Goal: Transaction & Acquisition: Purchase product/service

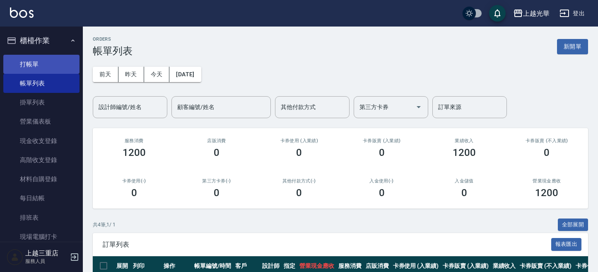
scroll to position [110, 0]
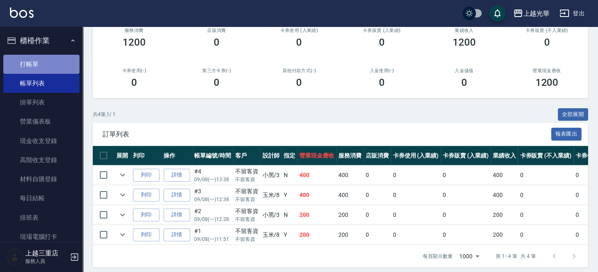
click at [44, 65] on link "打帳單" at bounding box center [41, 64] width 76 height 19
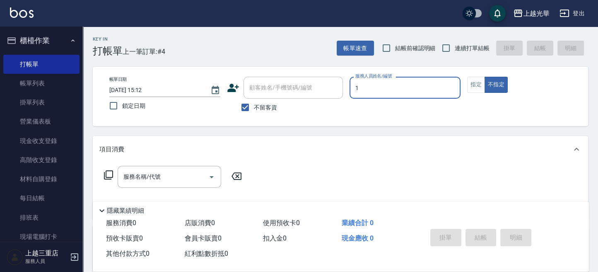
type input "1"
type button "false"
type input "小[PERSON_NAME]-1"
click at [461, 50] on span "連續打單結帳" at bounding box center [472, 48] width 35 height 9
click at [455, 50] on input "連續打單結帳" at bounding box center [446, 47] width 17 height 17
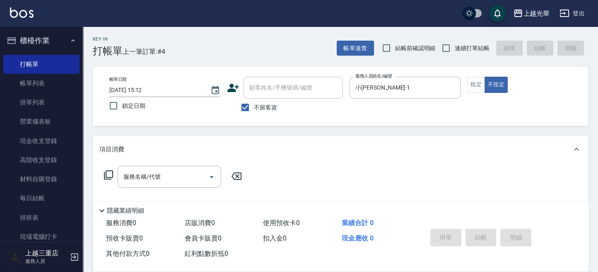
checkbox input "true"
click at [473, 79] on button "指定" at bounding box center [476, 85] width 18 height 16
click at [150, 172] on div "服務名稱/代號 服務名稱/代號" at bounding box center [170, 177] width 104 height 22
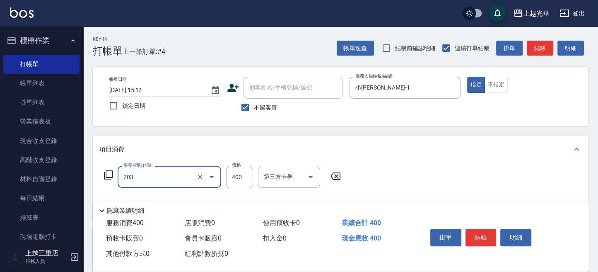
type input "指定單剪(203)"
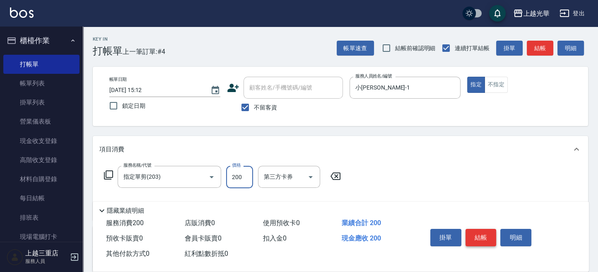
type input "200"
click at [480, 237] on button "結帳" at bounding box center [481, 237] width 31 height 17
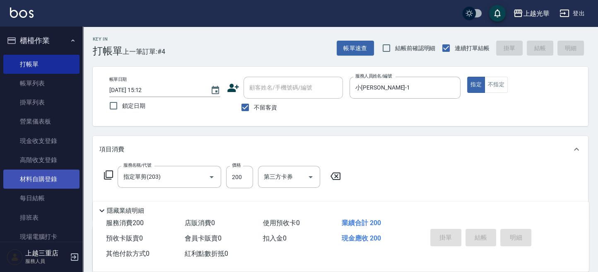
scroll to position [103, 0]
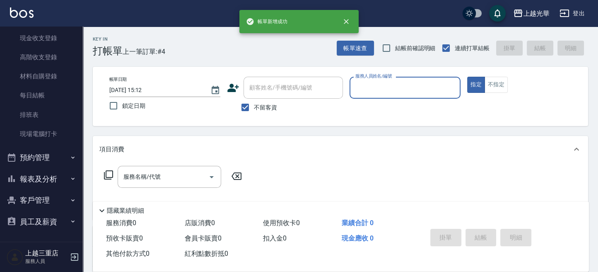
click at [42, 177] on button "報表及分析" at bounding box center [41, 179] width 76 height 22
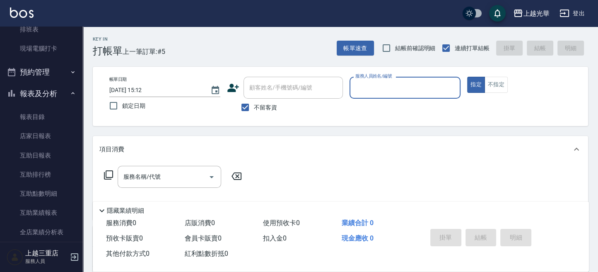
scroll to position [299, 0]
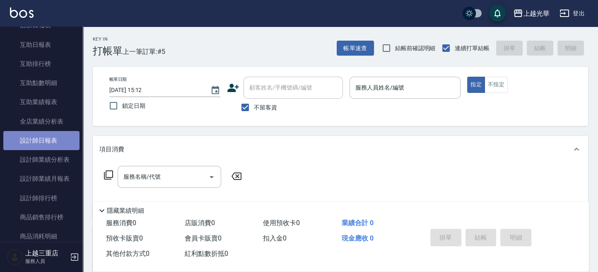
click at [45, 145] on link "設計師日報表" at bounding box center [41, 140] width 76 height 19
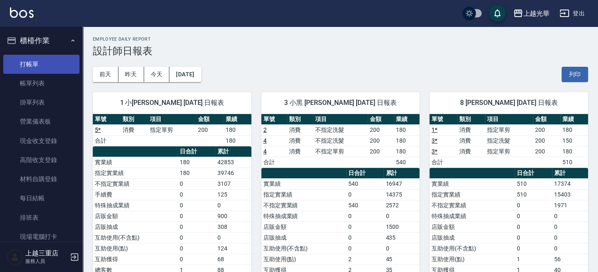
click at [50, 67] on link "打帳單" at bounding box center [41, 64] width 76 height 19
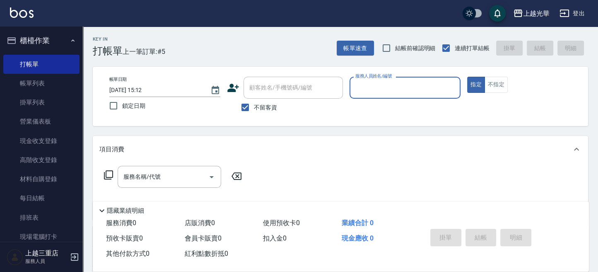
click at [362, 91] on input "服務人員姓名/編號" at bounding box center [405, 87] width 104 height 15
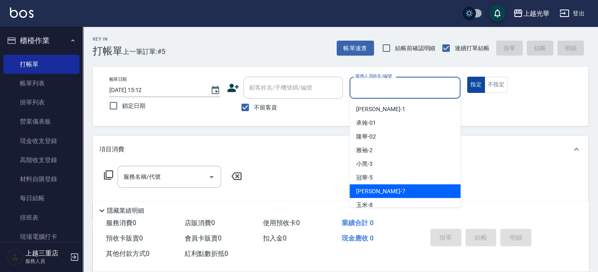
drag, startPoint x: 386, startPoint y: 192, endPoint x: 474, endPoint y: 85, distance: 138.6
click at [387, 191] on div "小紫 -7" at bounding box center [405, 191] width 111 height 14
type input "小紫-7"
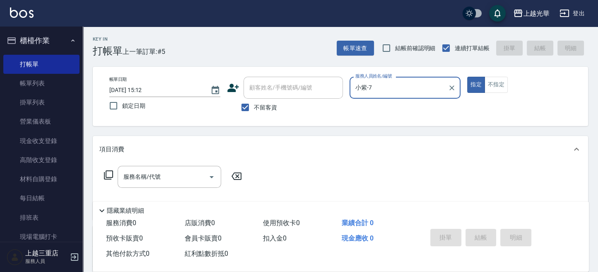
drag, startPoint x: 491, startPoint y: 83, endPoint x: 435, endPoint y: 131, distance: 74.0
click at [489, 84] on button "不指定" at bounding box center [496, 85] width 23 height 16
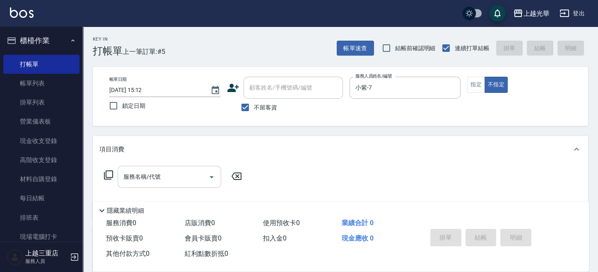
click at [162, 178] on input "服務名稱/代號" at bounding box center [163, 176] width 84 height 15
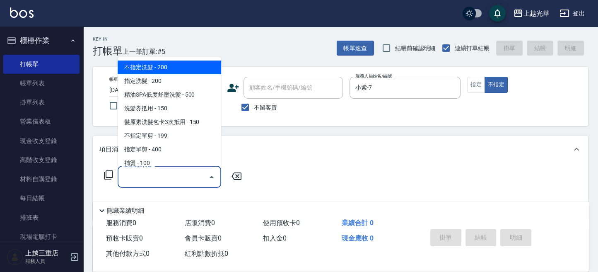
drag, startPoint x: 175, startPoint y: 65, endPoint x: 191, endPoint y: 125, distance: 62.0
click at [175, 65] on span "不指定洗髮 - 200" at bounding box center [170, 68] width 104 height 14
type input "不指定洗髮(101)"
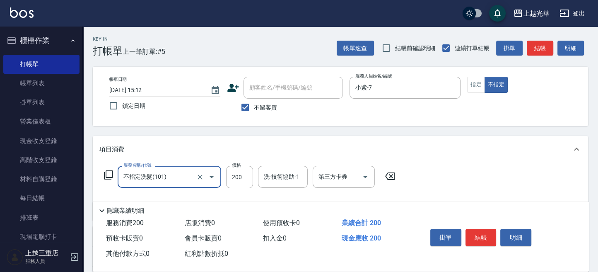
scroll to position [55, 0]
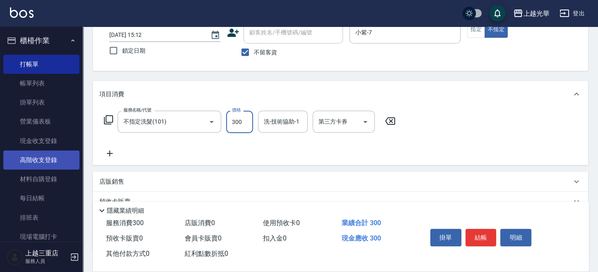
type input "300"
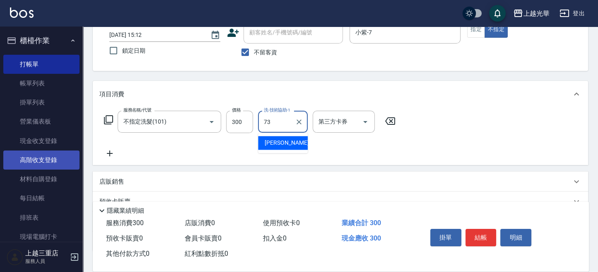
type input "73"
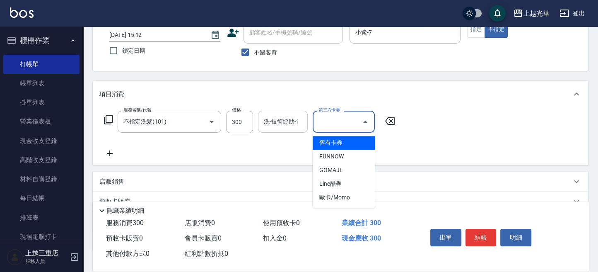
click at [282, 129] on div "洗-技術協助-1" at bounding box center [283, 122] width 50 height 22
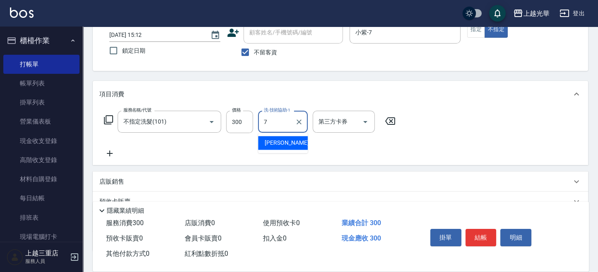
type input "小紫-7"
click at [108, 149] on icon at bounding box center [109, 153] width 21 height 10
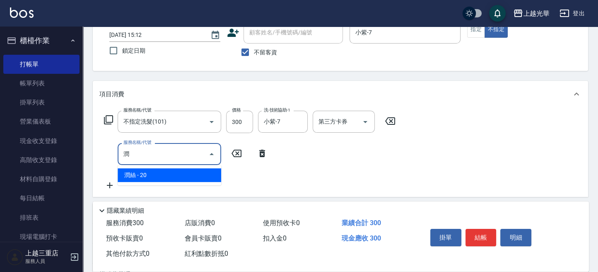
click at [158, 180] on span "潤絲 - 20" at bounding box center [170, 175] width 104 height 14
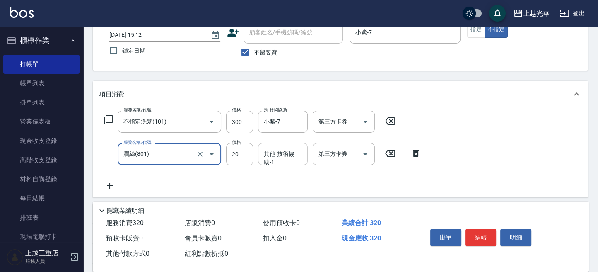
type input "潤絲(801)"
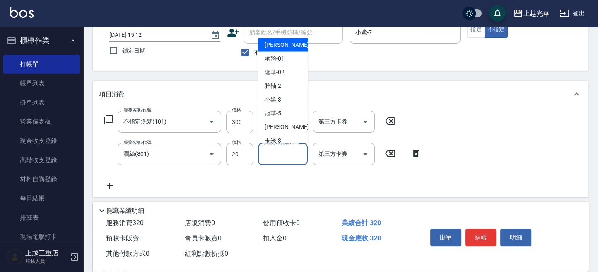
click at [273, 156] on input "其他-技術協助-1" at bounding box center [283, 154] width 42 height 15
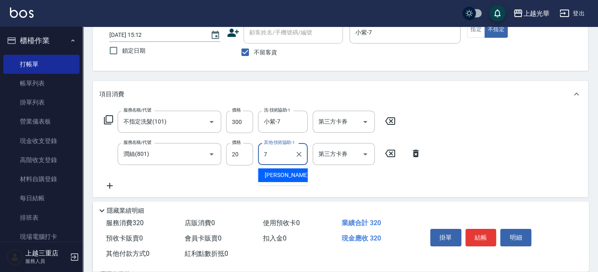
type input "小紫-7"
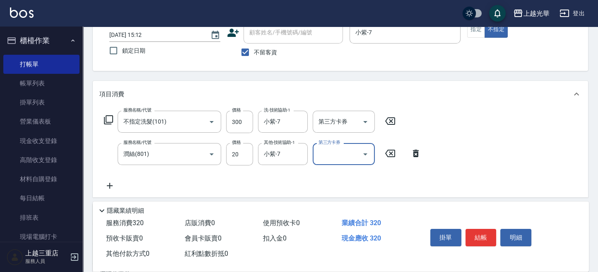
click at [472, 145] on div "服務名稱/代號 不指定洗髮(101) 服務名稱/代號 價格 300 價格 洗-技術協助-1 小紫-7 洗-技術協助-1 第三方卡券 第三方卡券 服務名稱/代號…" at bounding box center [341, 152] width 496 height 90
click at [478, 236] on button "結帳" at bounding box center [481, 237] width 31 height 17
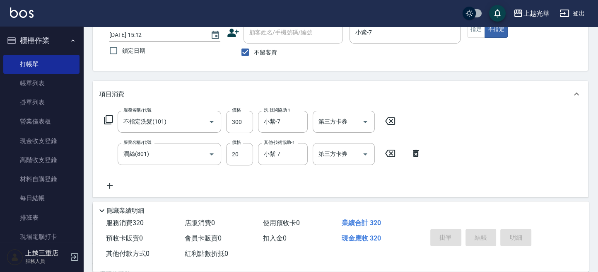
type input "[DATE] 15:28"
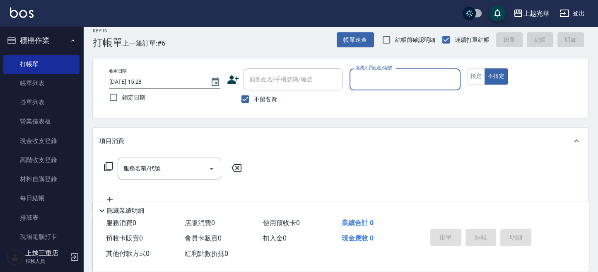
scroll to position [0, 0]
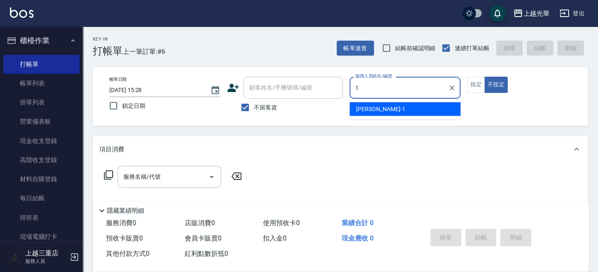
type input "1"
type button "false"
type input "小[PERSON_NAME]-1"
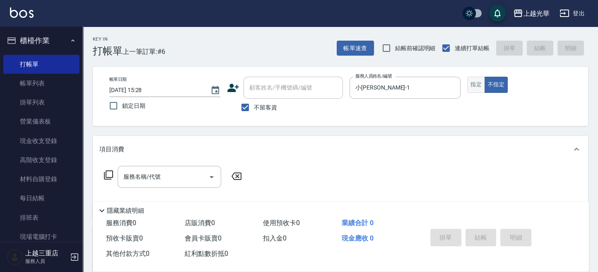
drag, startPoint x: 464, startPoint y: 82, endPoint x: 472, endPoint y: 84, distance: 8.1
click at [471, 83] on div "帳單日期 [DATE] 15:28 鎖定日期 顧客姓名/手機號碼/編號 顧客姓名/手機號碼/編號 不留客資 服務人員姓名/編號 [PERSON_NAME]-1…" at bounding box center [341, 96] width 476 height 39
click at [472, 84] on button "指定" at bounding box center [476, 85] width 18 height 16
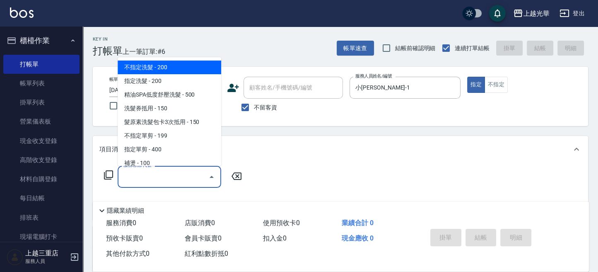
click at [201, 171] on input "服務名稱/代號" at bounding box center [163, 176] width 84 height 15
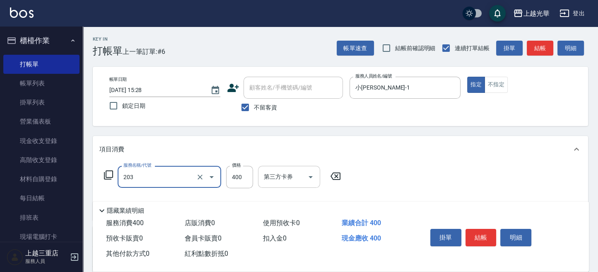
type input "指定單剪(203)"
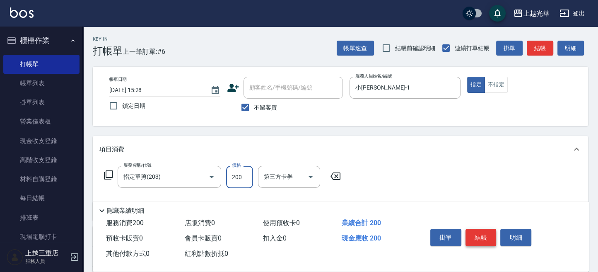
type input "200"
click at [473, 232] on button "結帳" at bounding box center [481, 237] width 31 height 17
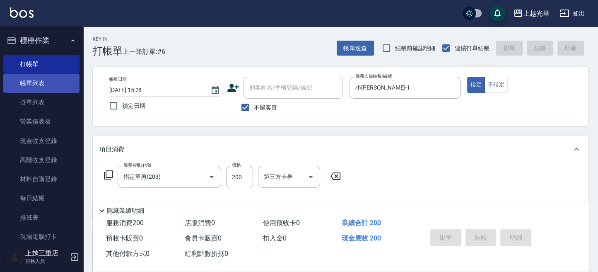
type input "[DATE] 15:40"
